Goal: Task Accomplishment & Management: Manage account settings

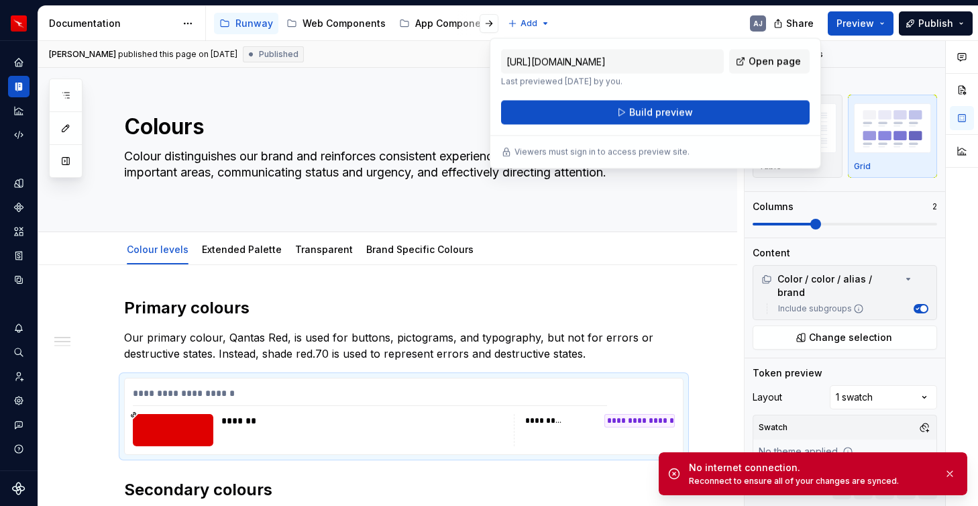
type textarea "*"
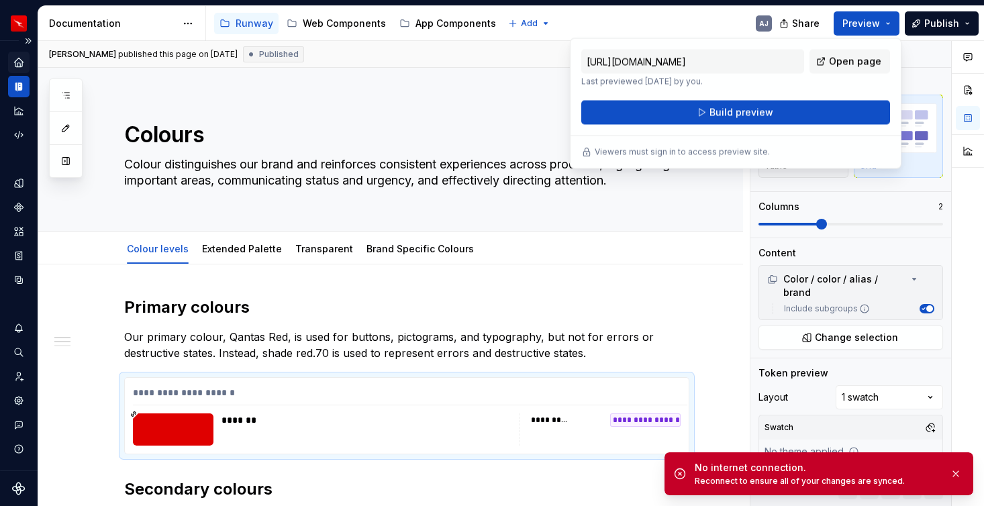
click at [15, 60] on icon "Home" at bounding box center [19, 62] width 12 height 12
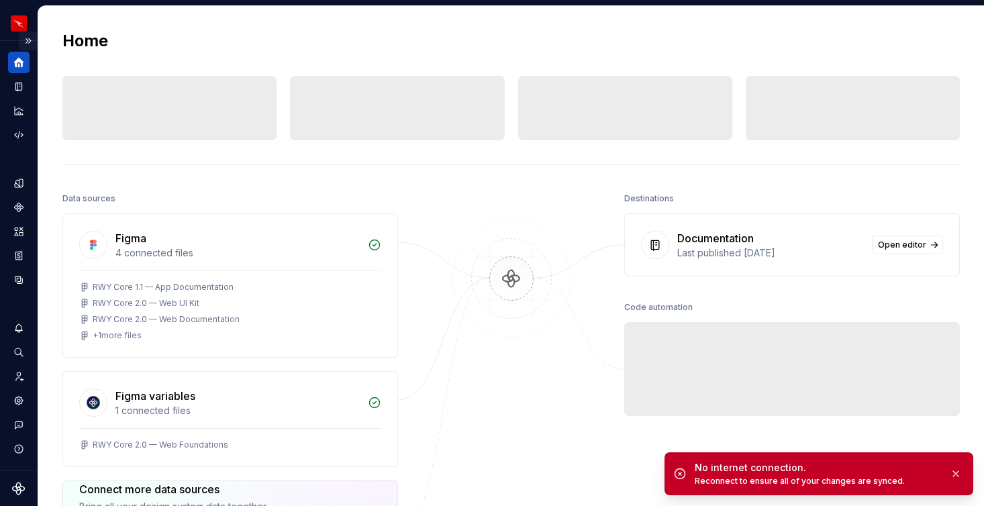
click at [27, 39] on button "Expand sidebar" at bounding box center [28, 41] width 19 height 19
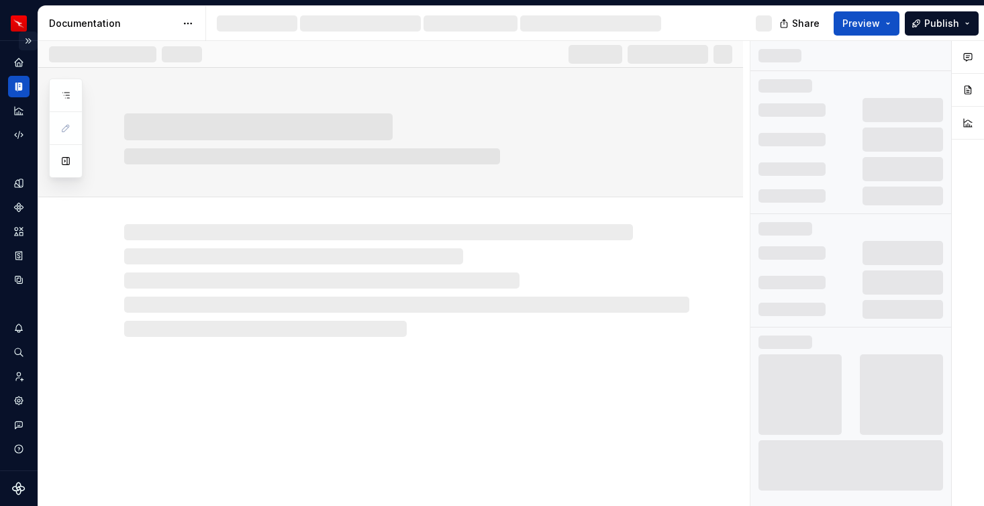
click at [25, 40] on button "Expand sidebar" at bounding box center [28, 41] width 19 height 19
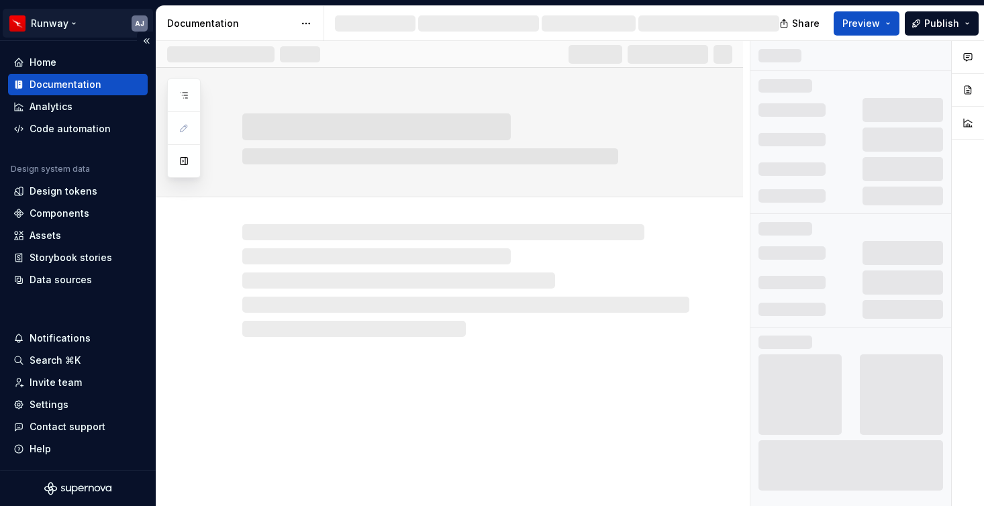
click at [74, 19] on html "Runway AJ Home Documentation Analytics Code automation Design system data Desig…" at bounding box center [492, 253] width 984 height 506
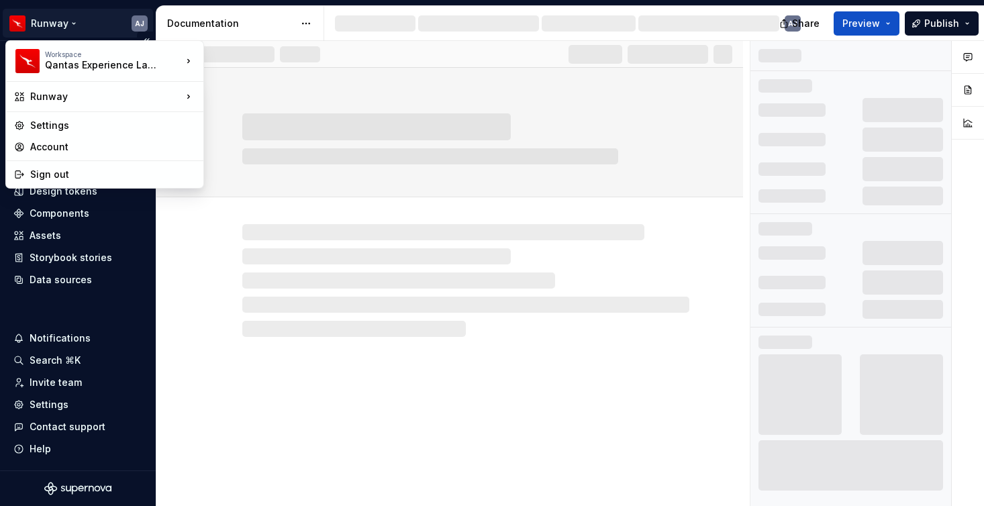
click at [74, 19] on html "Runway AJ Home Documentation Analytics Code automation Design system data Desig…" at bounding box center [492, 253] width 984 height 506
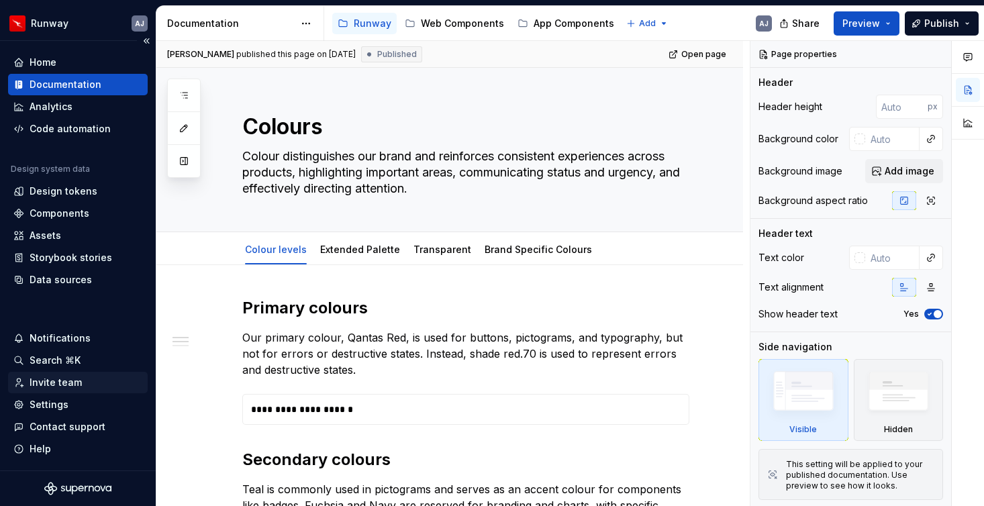
type textarea "*"
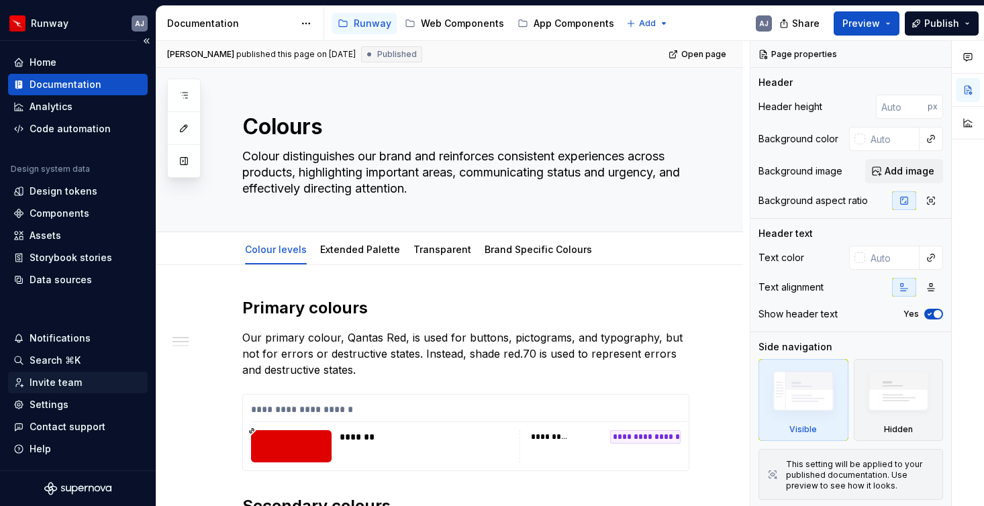
click at [63, 382] on div "Invite team" at bounding box center [56, 382] width 52 height 13
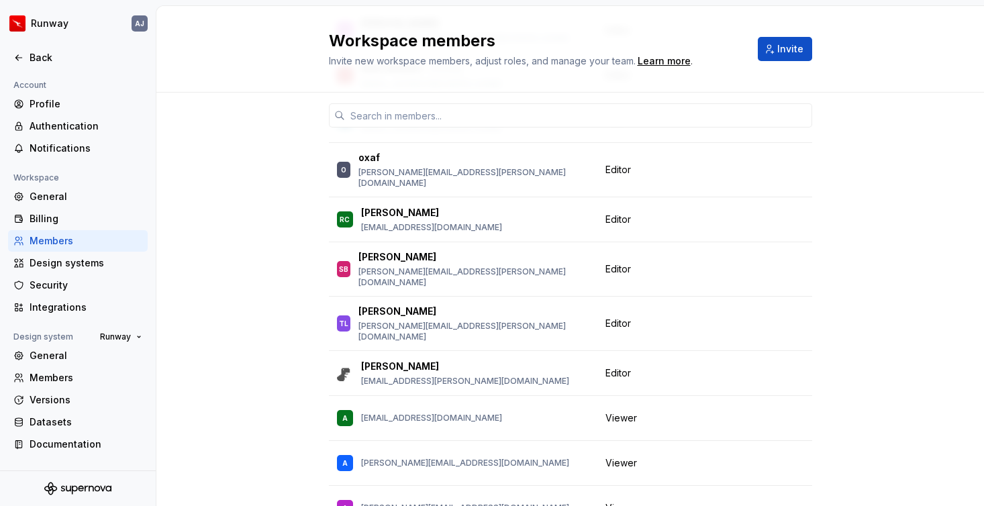
scroll to position [773, 0]
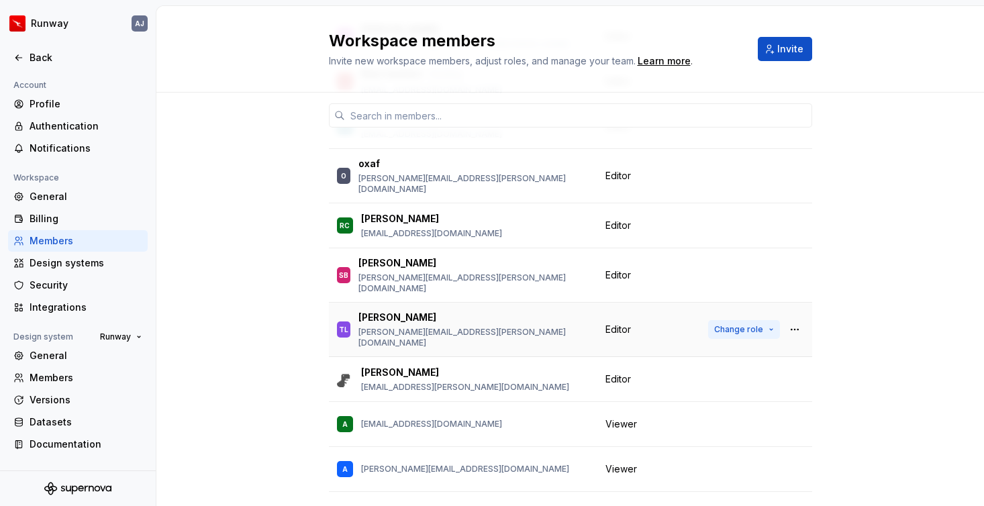
click at [752, 324] on span "Change role" at bounding box center [738, 329] width 49 height 11
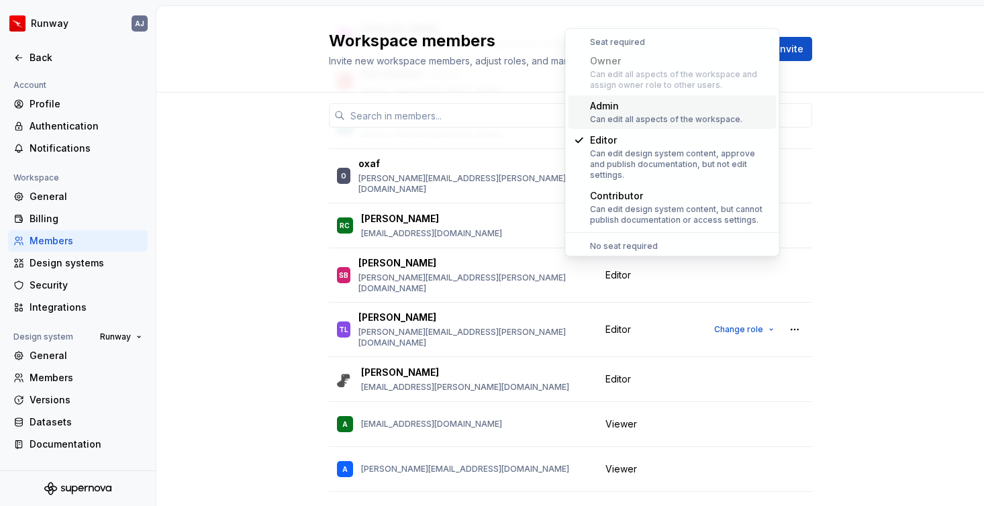
click at [897, 232] on div "20 / 25 editor seats assigned Member Workspace role GS [PERSON_NAME] [PERSON_NA…" at bounding box center [569, 111] width 827 height 1582
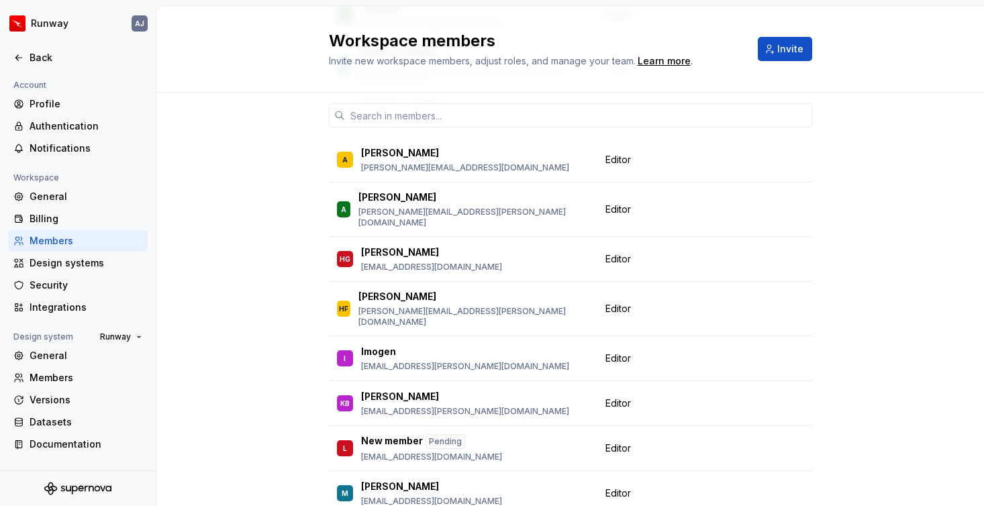
scroll to position [429, 0]
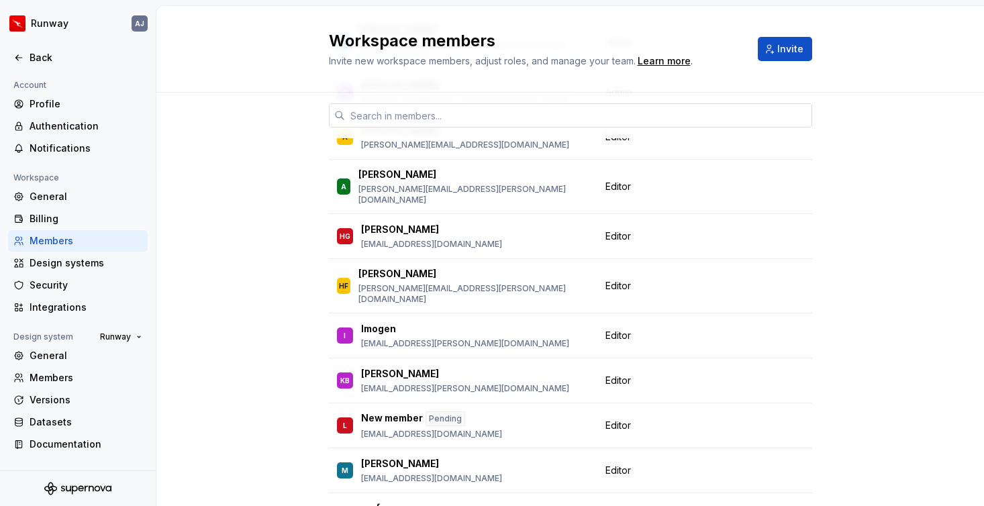
click at [437, 111] on input "text" at bounding box center [578, 115] width 467 height 24
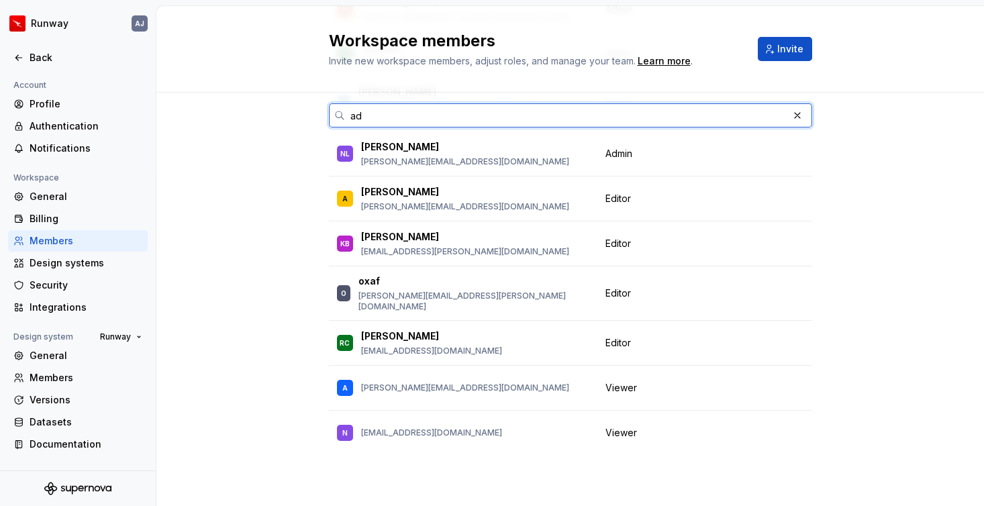
scroll to position [0, 0]
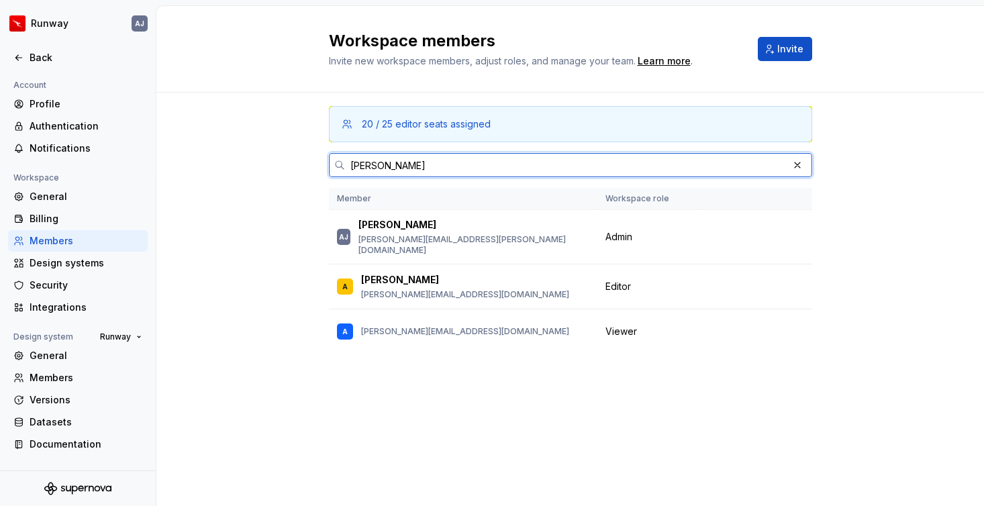
click at [372, 164] on input "[PERSON_NAME]" at bounding box center [566, 165] width 443 height 24
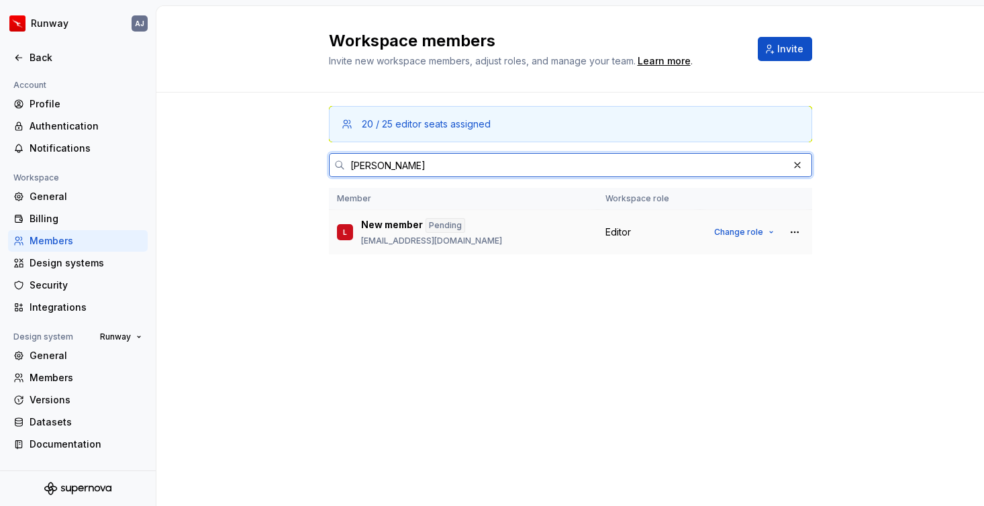
type input "[PERSON_NAME]"
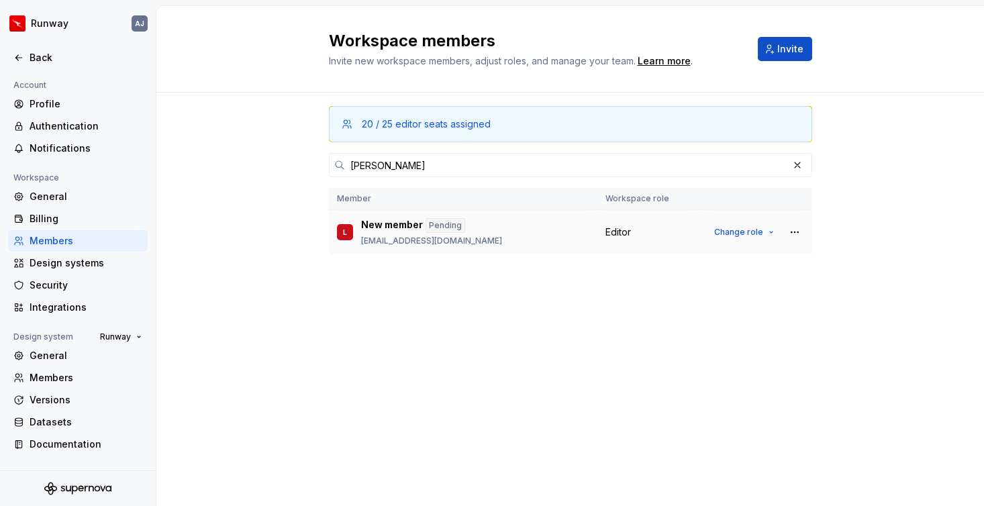
click at [467, 231] on div "New member Pending" at bounding box center [431, 225] width 141 height 15
click at [793, 232] on button "button" at bounding box center [794, 232] width 19 height 19
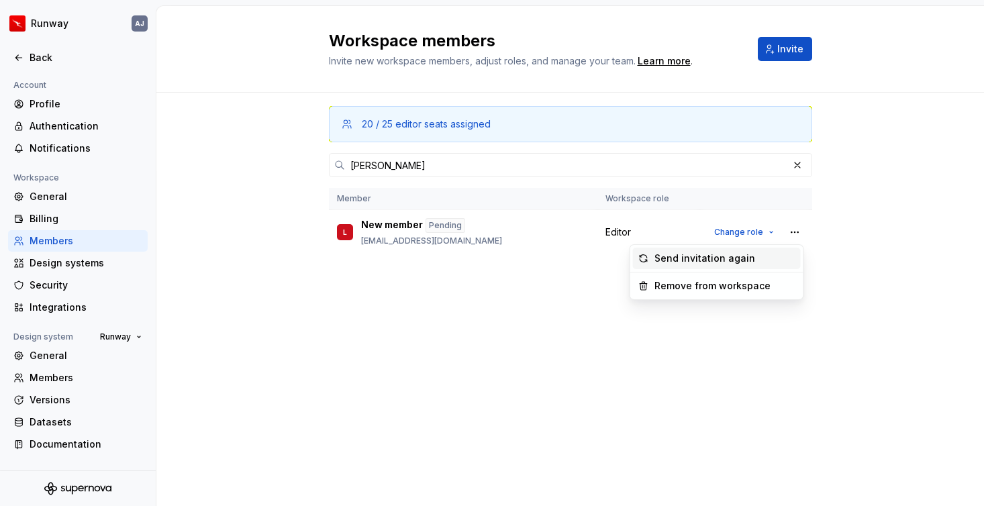
click at [730, 257] on div "Send invitation again" at bounding box center [704, 258] width 101 height 13
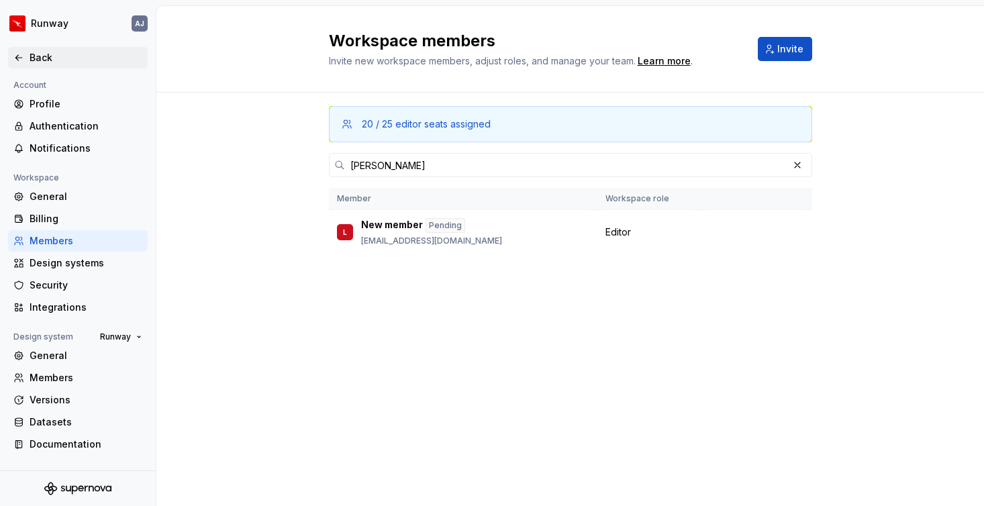
click at [39, 61] on div "Back" at bounding box center [86, 57] width 113 height 13
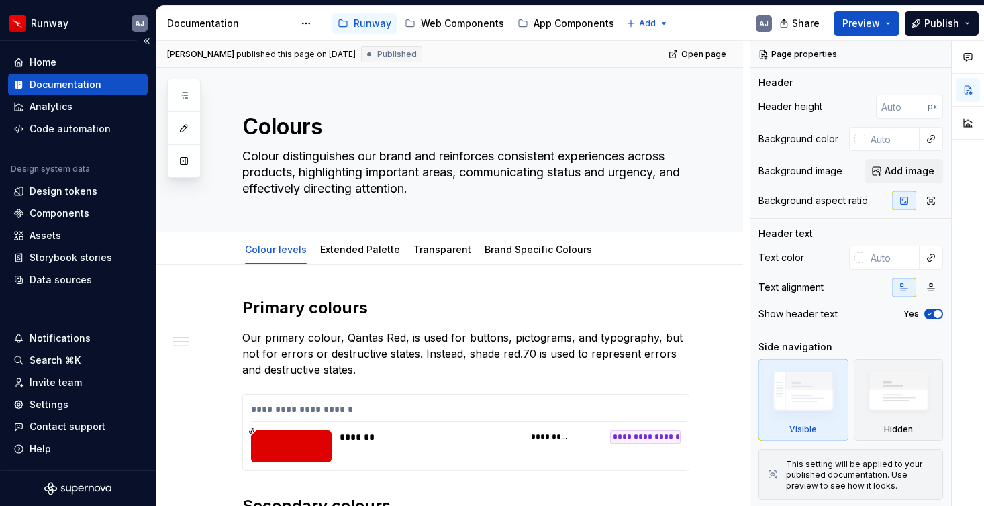
click at [60, 81] on div "Documentation" at bounding box center [66, 84] width 72 height 13
click at [372, 18] on div "Runway" at bounding box center [373, 23] width 38 height 13
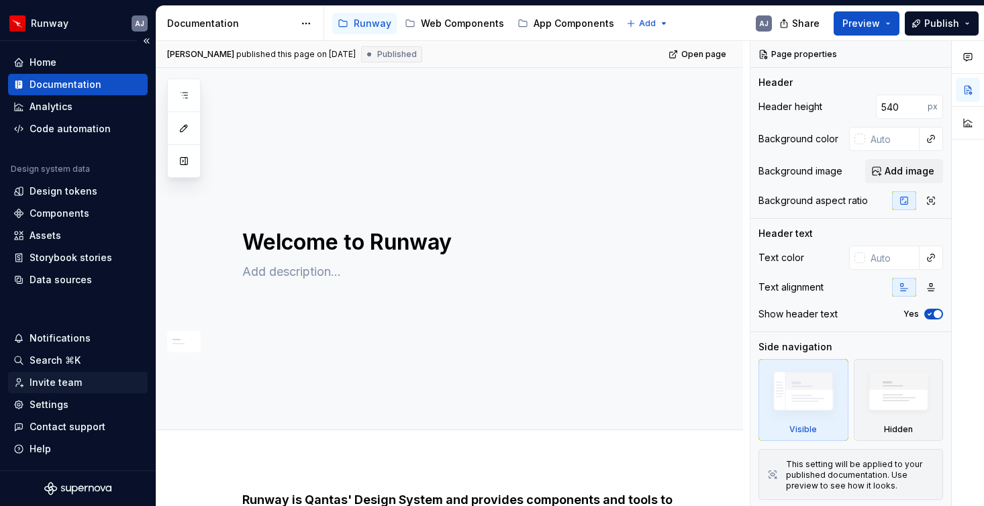
click at [64, 382] on div "Invite team" at bounding box center [56, 382] width 52 height 13
type textarea "*"
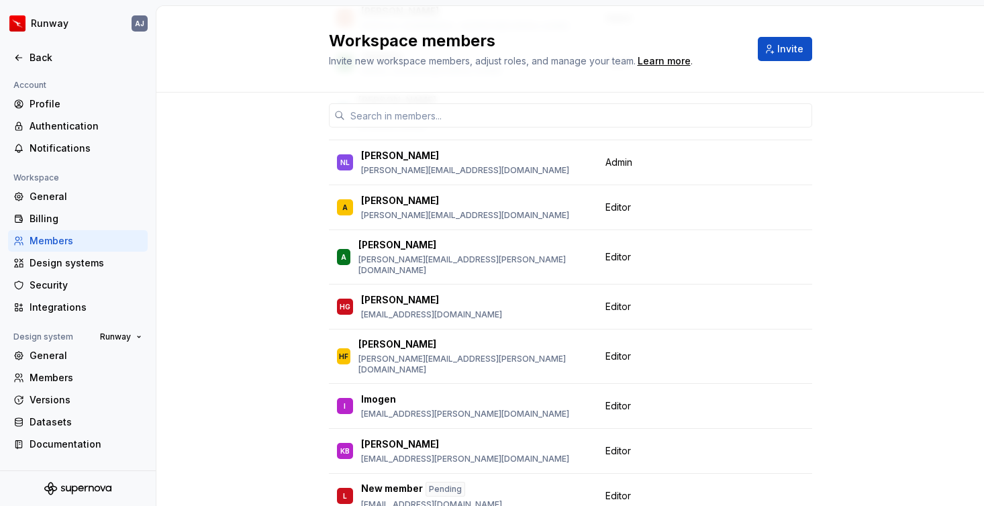
scroll to position [385, 0]
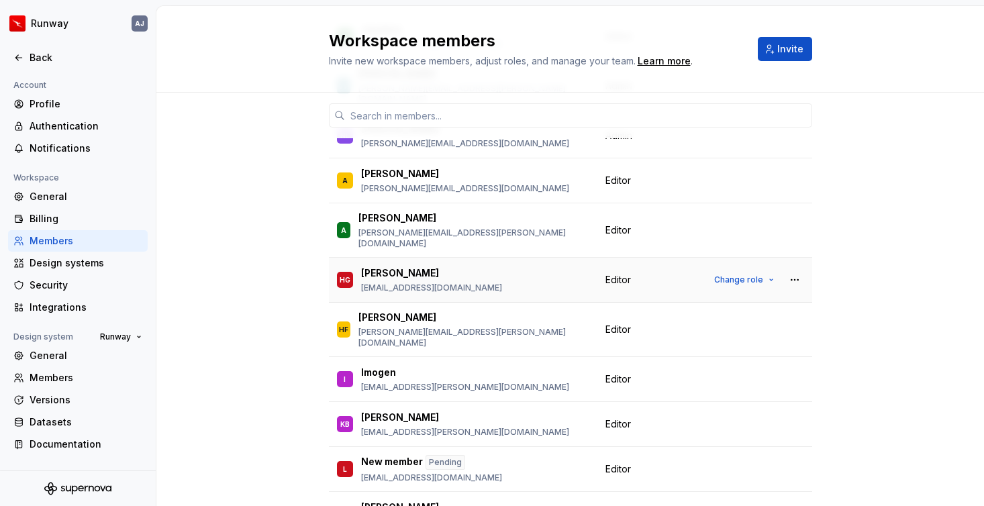
click at [394, 266] on p "[PERSON_NAME]" at bounding box center [400, 272] width 78 height 13
copy p "[PERSON_NAME]"
click at [747, 270] on button "Change role" at bounding box center [744, 279] width 72 height 19
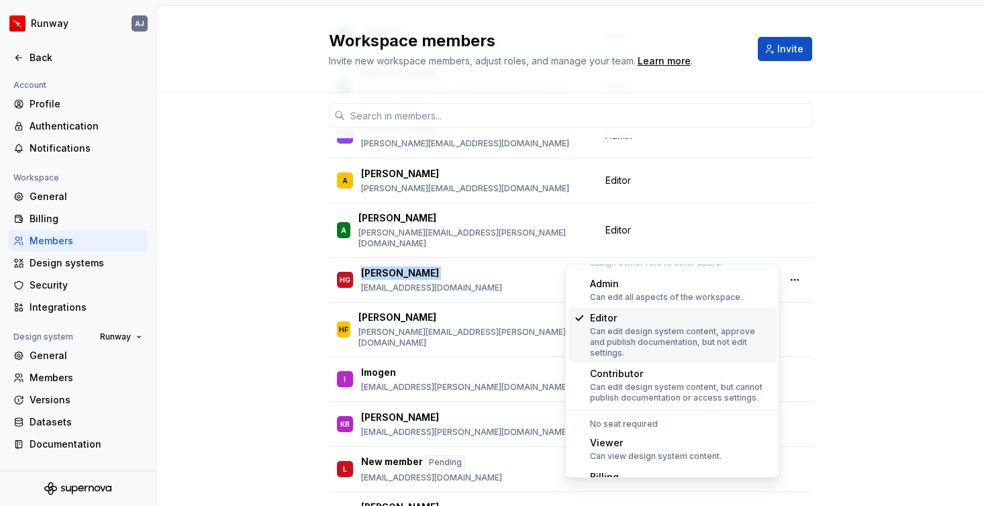
scroll to position [72, 0]
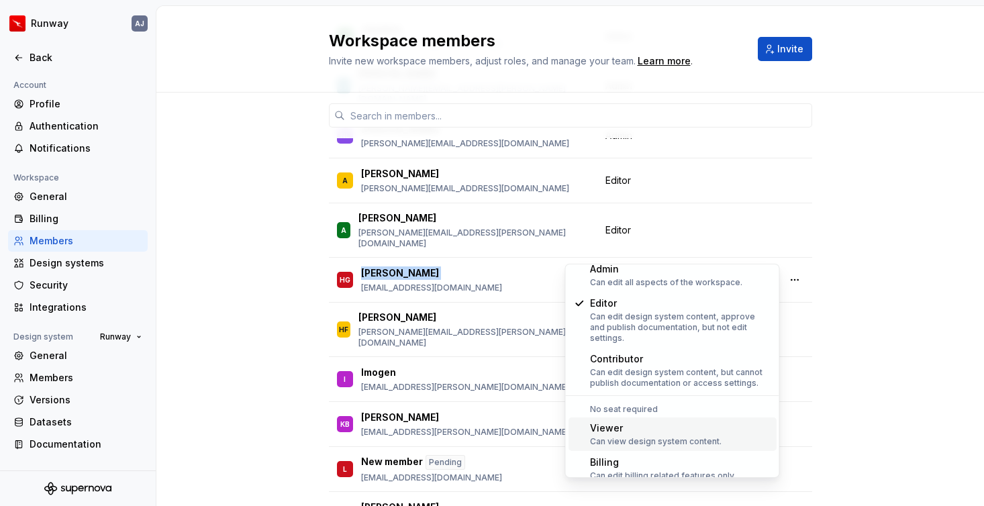
click at [690, 436] on div "Can view design system content." at bounding box center [656, 441] width 132 height 11
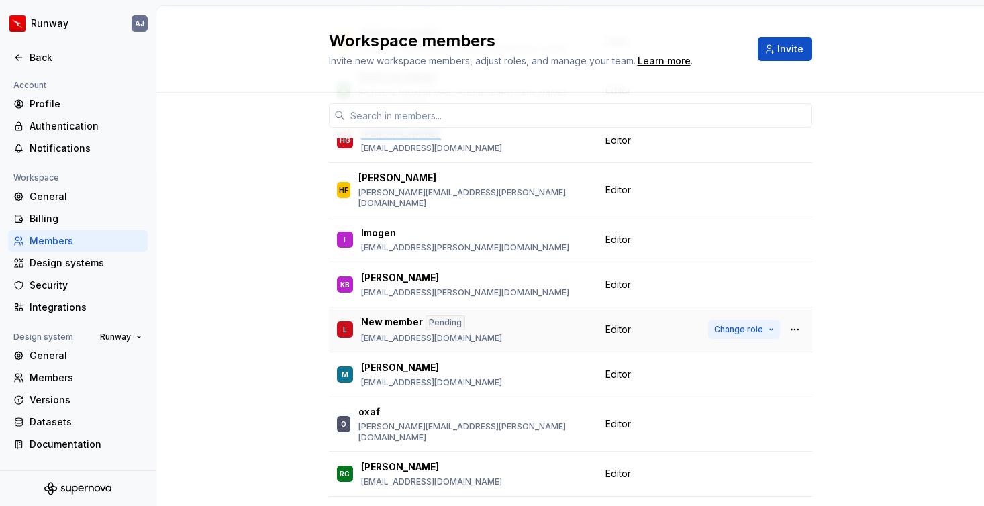
scroll to position [527, 0]
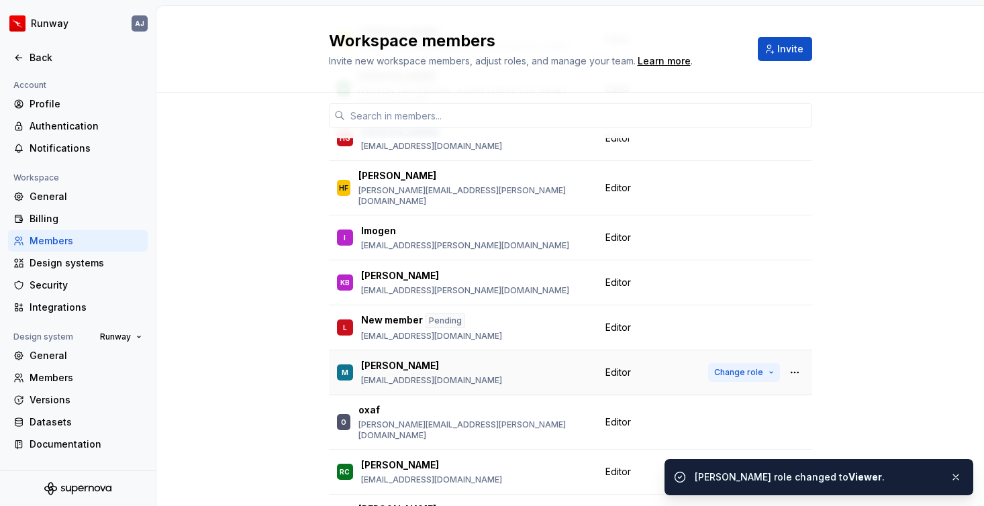
click at [751, 367] on span "Change role" at bounding box center [738, 372] width 49 height 11
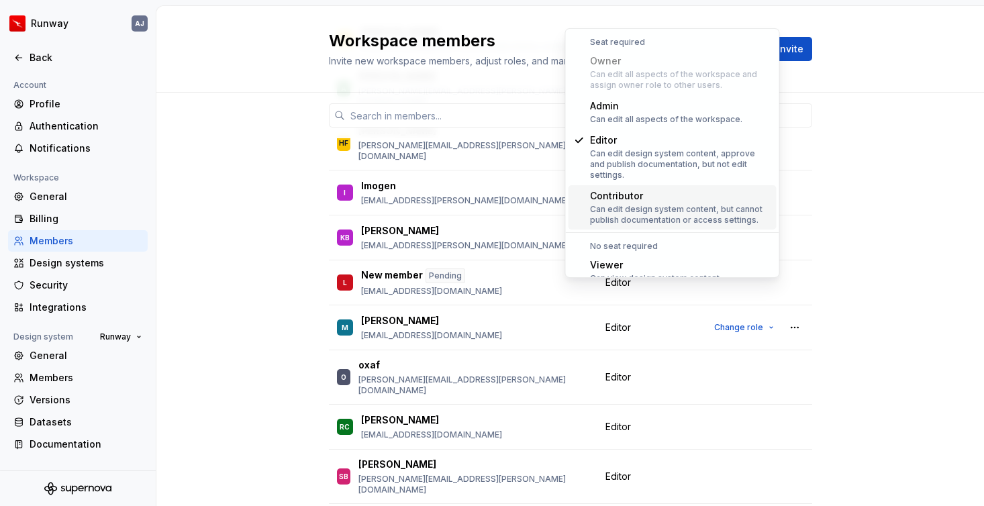
click at [880, 260] on div "19 / 25 editor seats assigned Member Workspace role GS [PERSON_NAME] [PERSON_NA…" at bounding box center [569, 357] width 827 height 1582
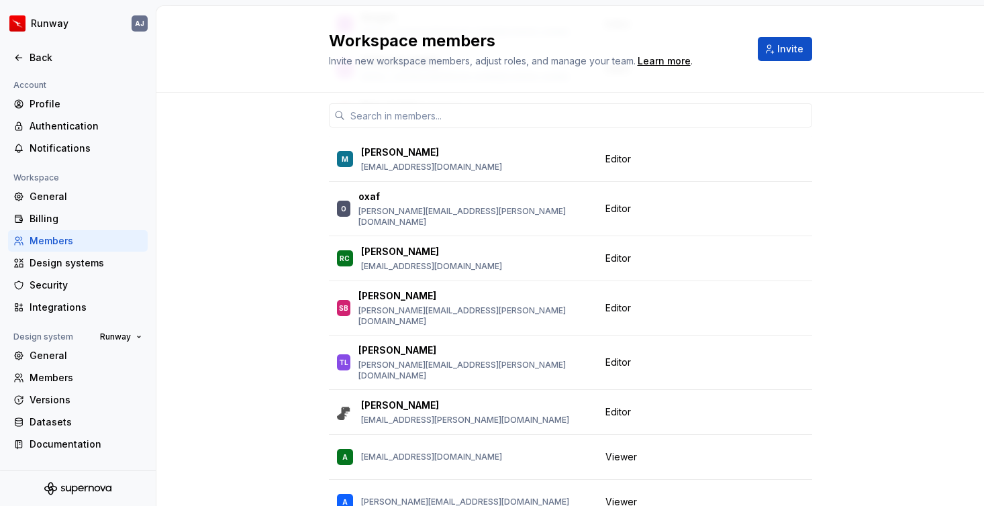
scroll to position [702, 0]
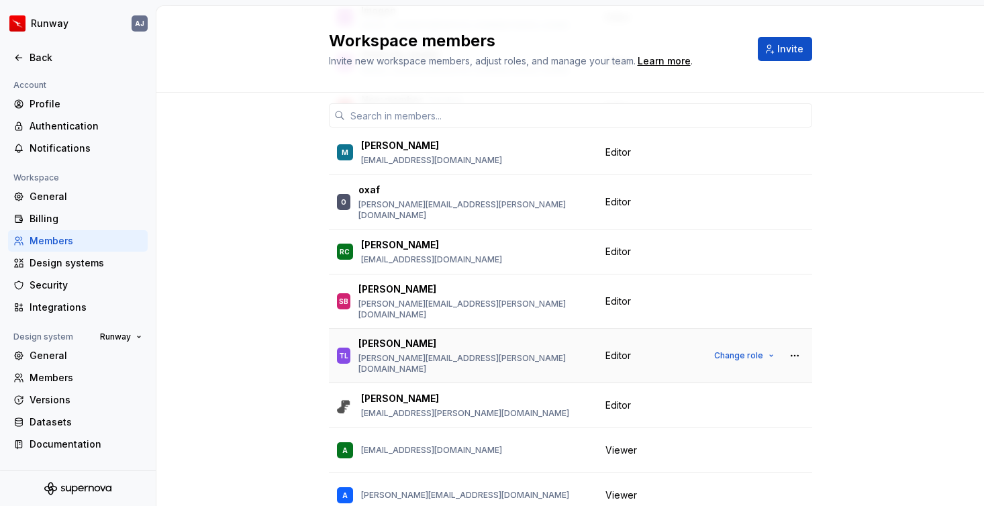
click at [681, 329] on td "Editor" at bounding box center [648, 356] width 103 height 54
click at [758, 350] on span "Change role" at bounding box center [738, 355] width 49 height 11
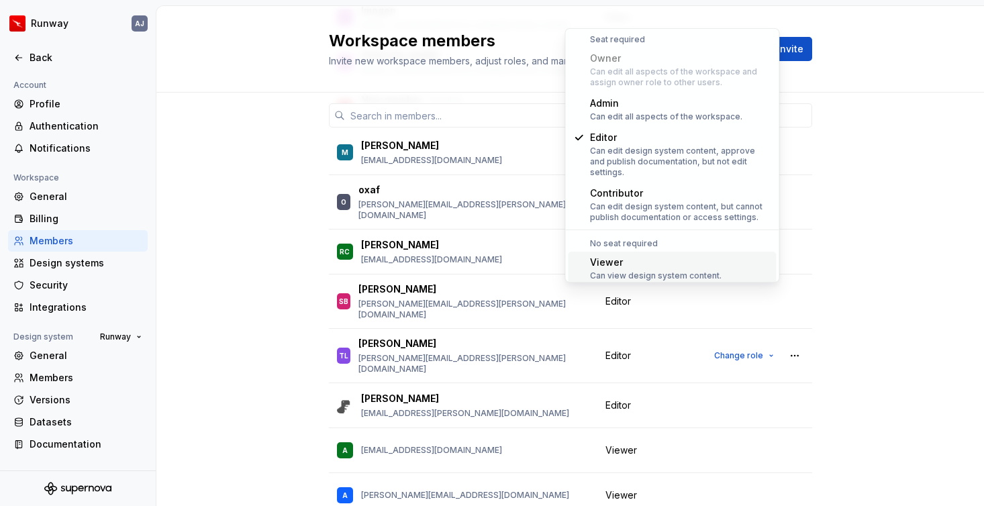
scroll to position [0, 0]
click at [876, 222] on div "19 / 25 editor seats assigned Member Workspace role GS [PERSON_NAME] [PERSON_NA…" at bounding box center [569, 182] width 827 height 1582
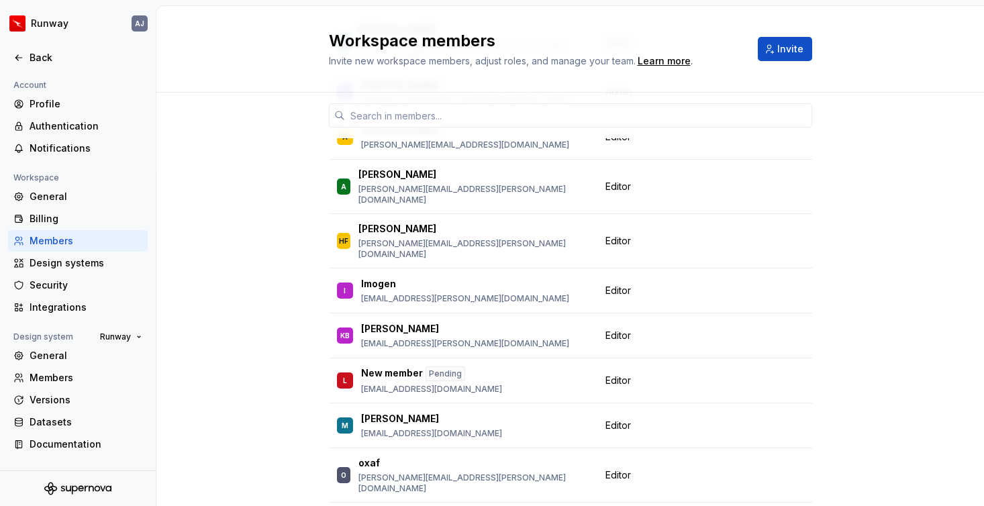
scroll to position [437, 0]
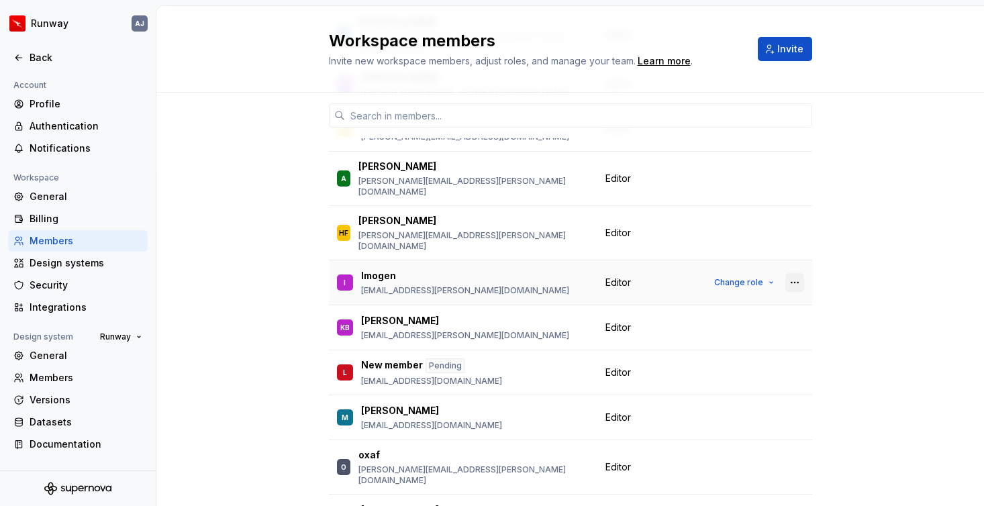
click at [790, 273] on button "button" at bounding box center [794, 282] width 19 height 19
click at [739, 264] on div "Remove from workspace" at bounding box center [712, 270] width 116 height 13
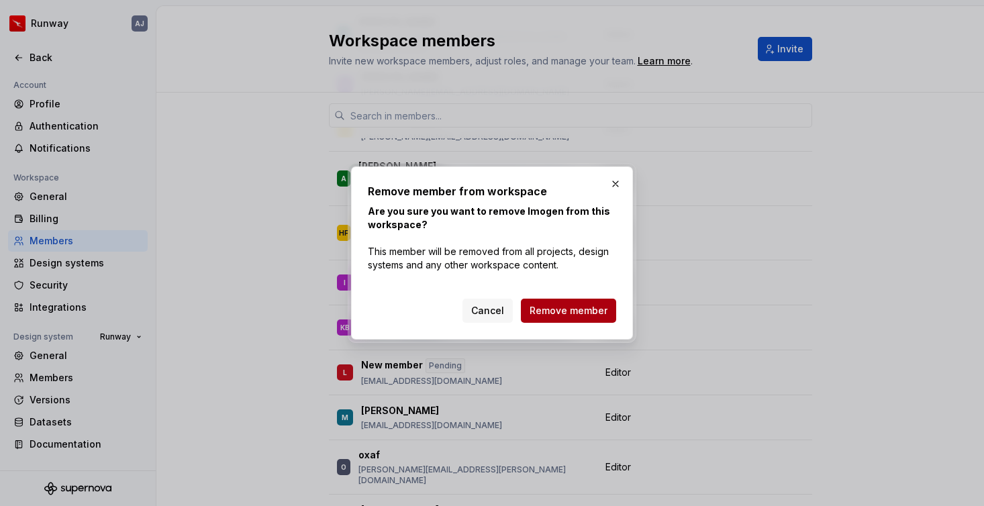
click at [574, 308] on span "Remove member" at bounding box center [568, 310] width 78 height 13
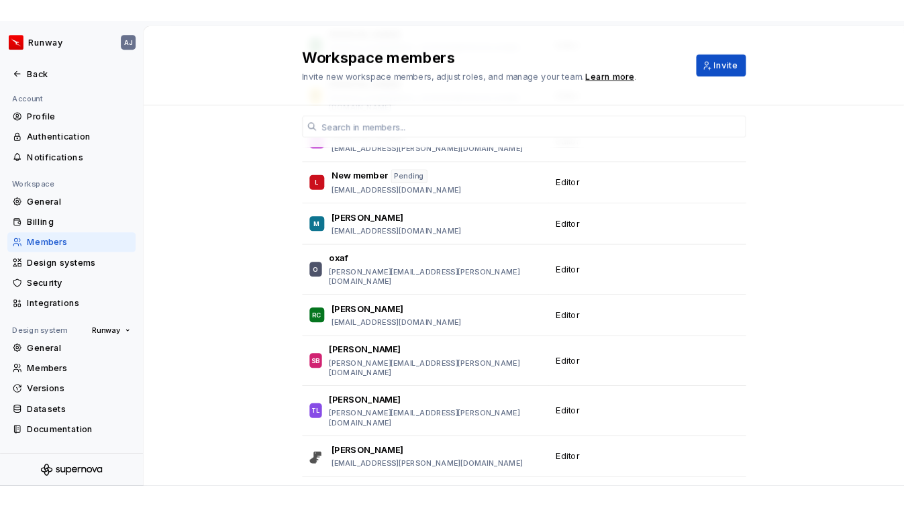
scroll to position [588, 0]
